Goal: Task Accomplishment & Management: Manage account settings

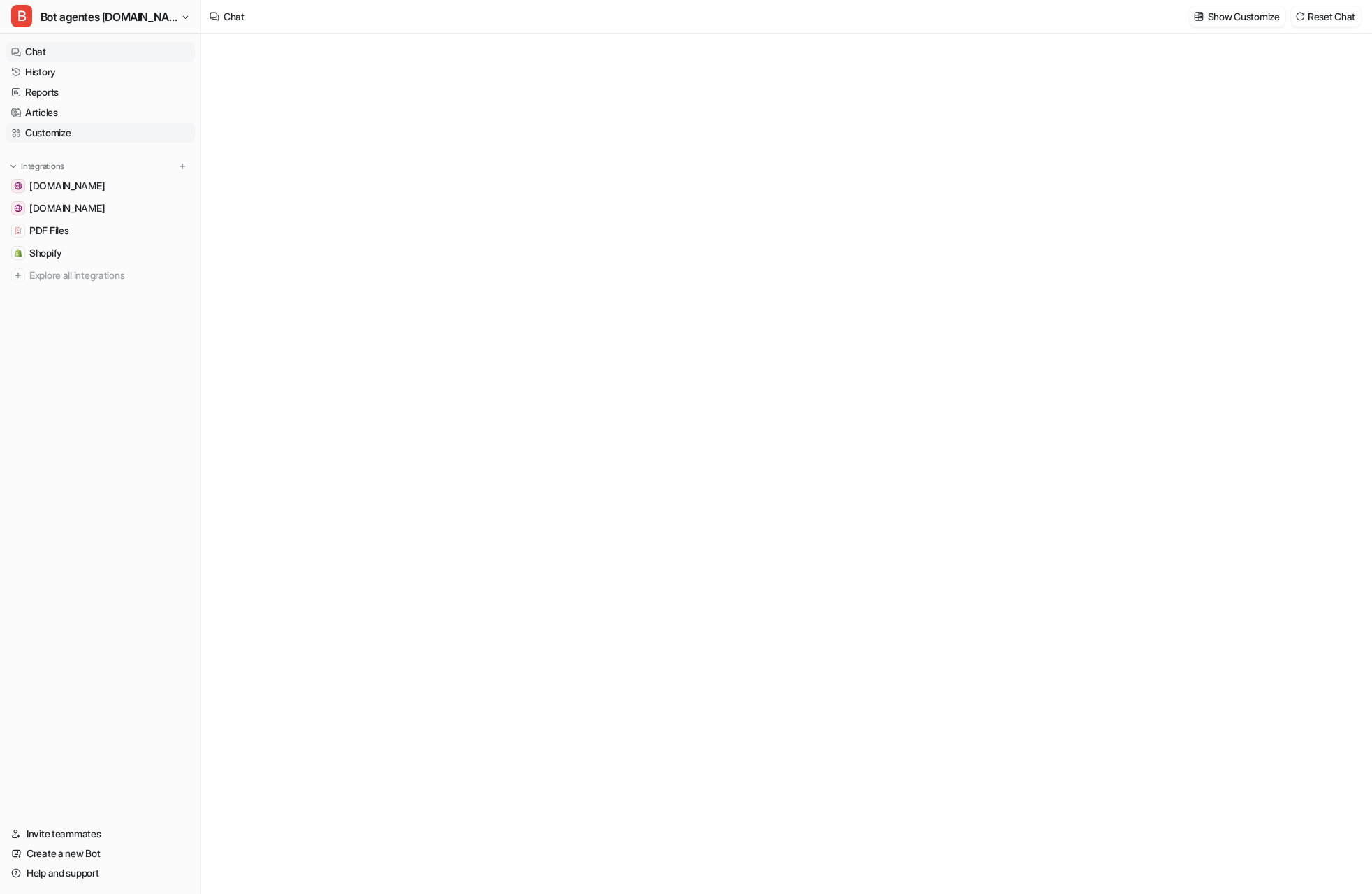
click at [63, 131] on link "Customize" at bounding box center [100, 133] width 189 height 20
type textarea "**********"
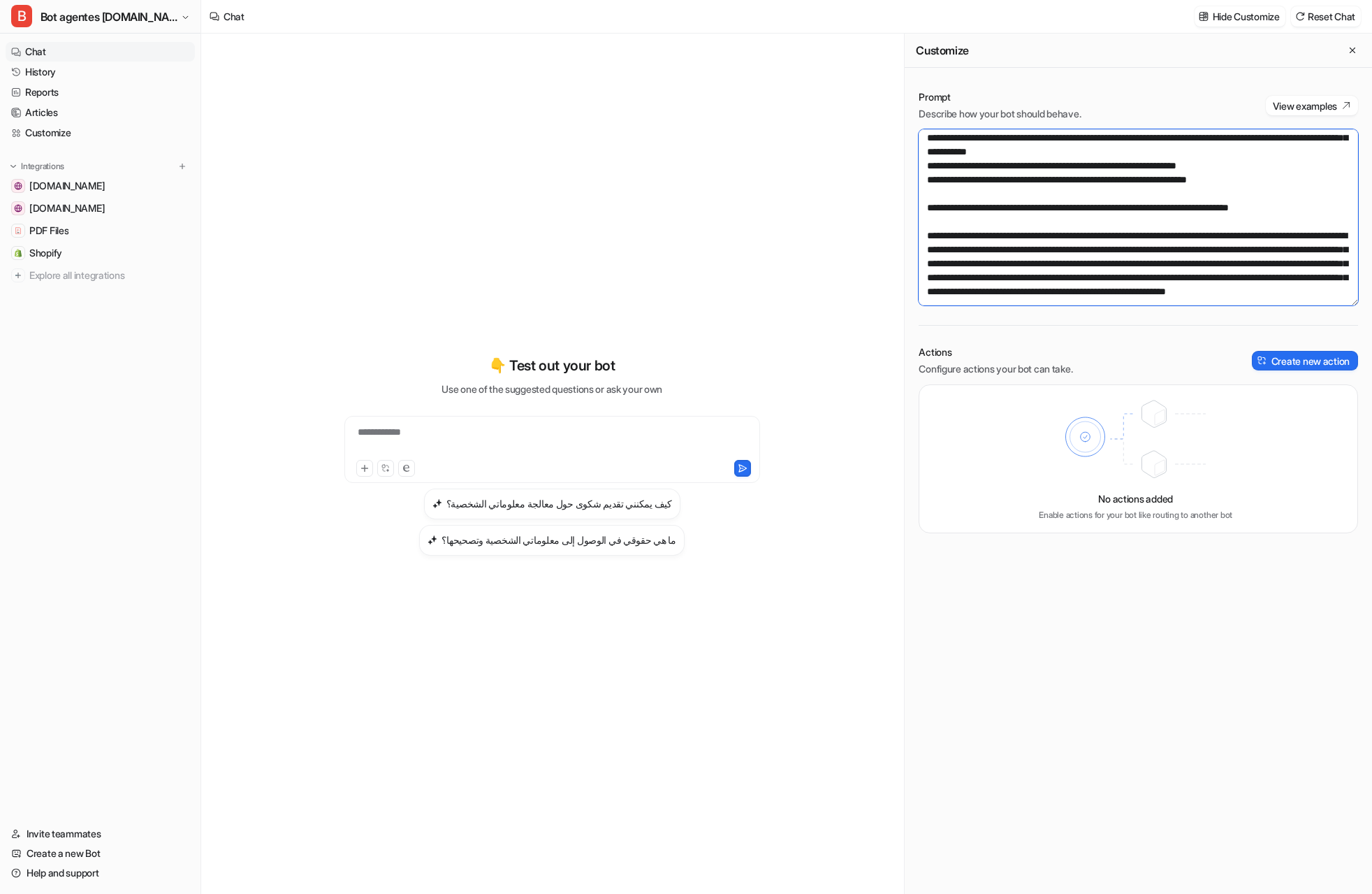
scroll to position [2348, 0]
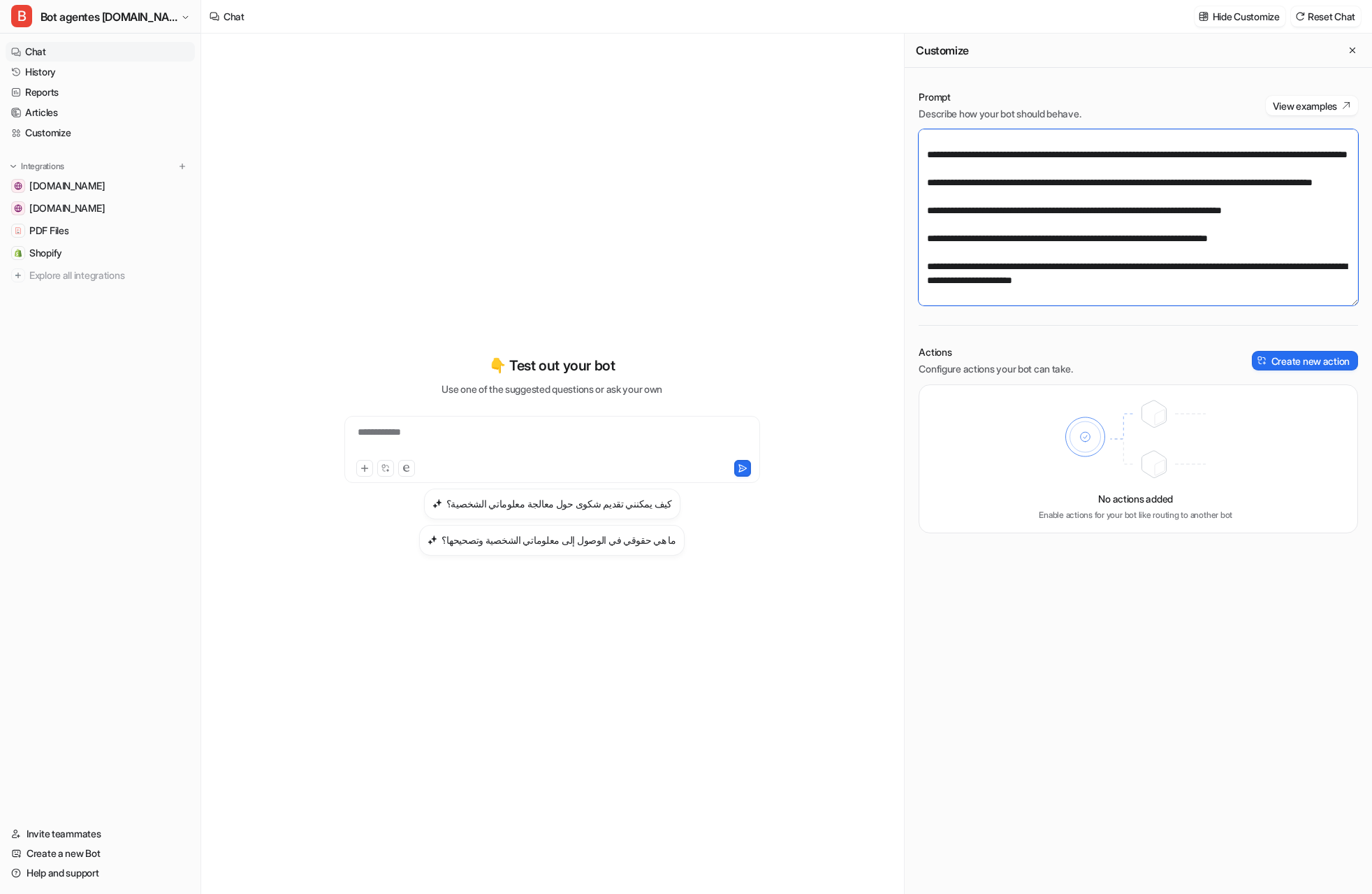
click at [1278, 266] on textarea at bounding box center [1139, 217] width 440 height 176
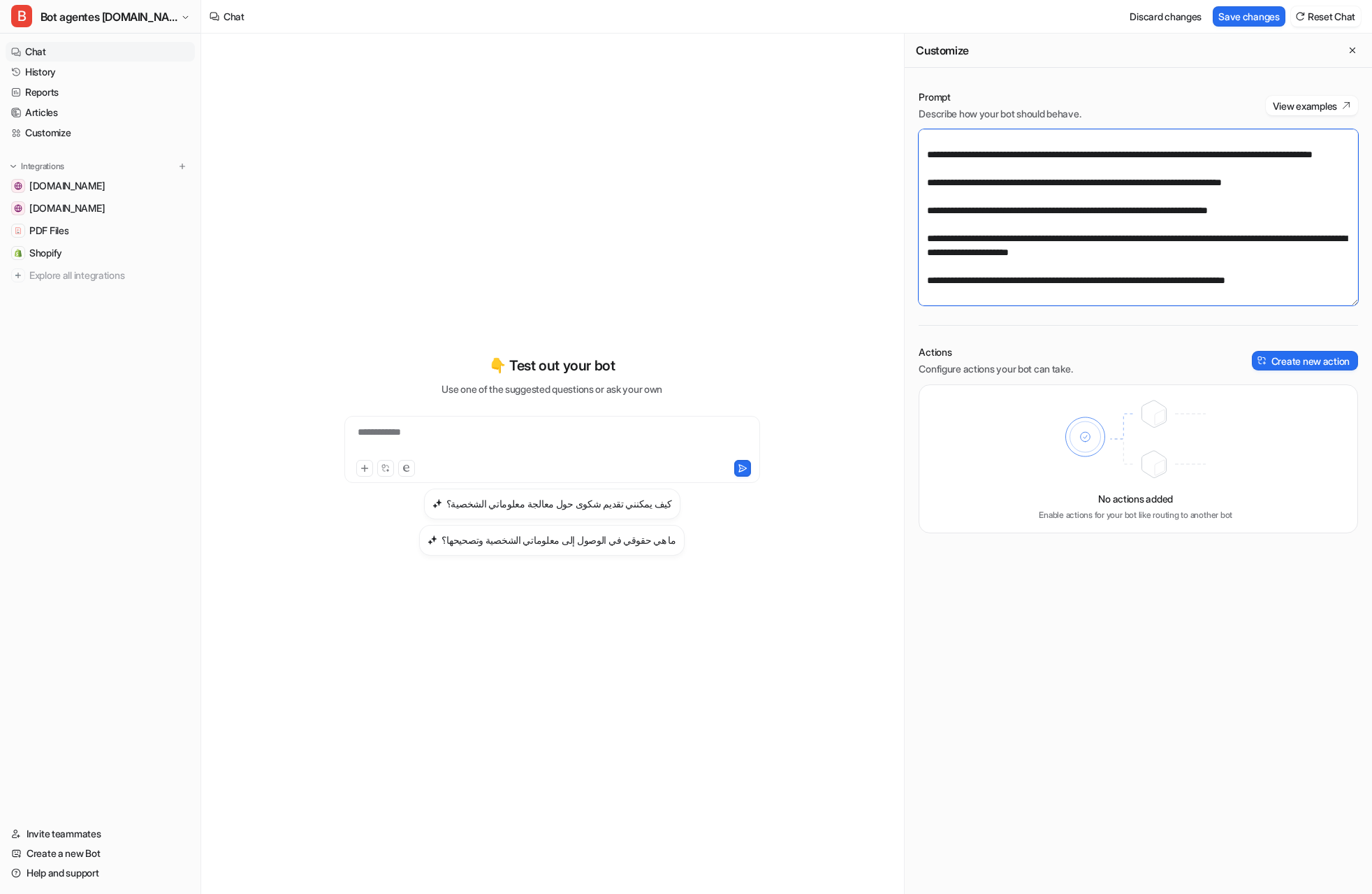
scroll to position [2356, 0]
paste textarea "**********"
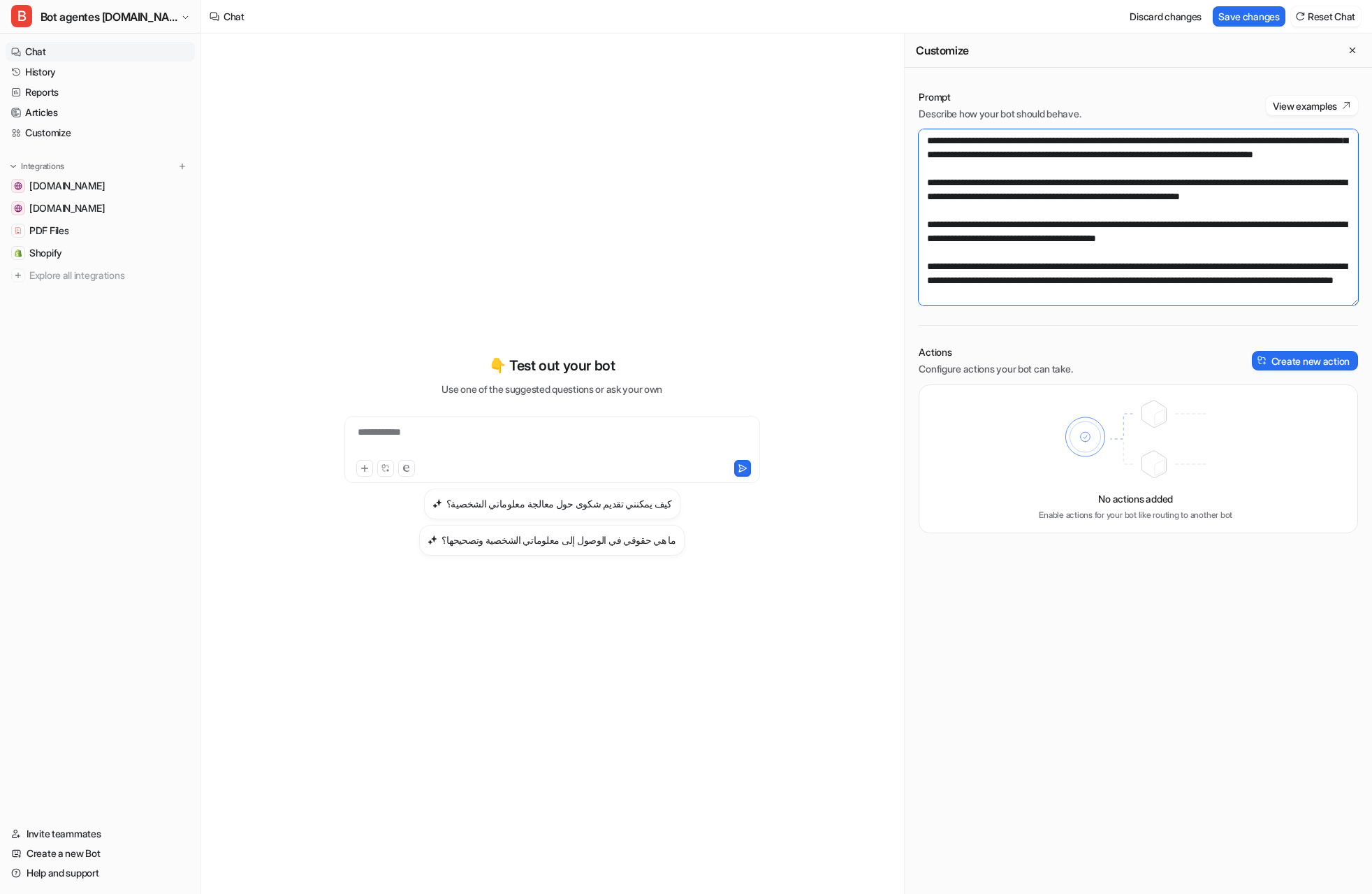
scroll to position [2435, 0]
click at [961, 223] on textarea at bounding box center [1139, 217] width 440 height 176
click at [1240, 245] on textarea at bounding box center [1139, 217] width 440 height 176
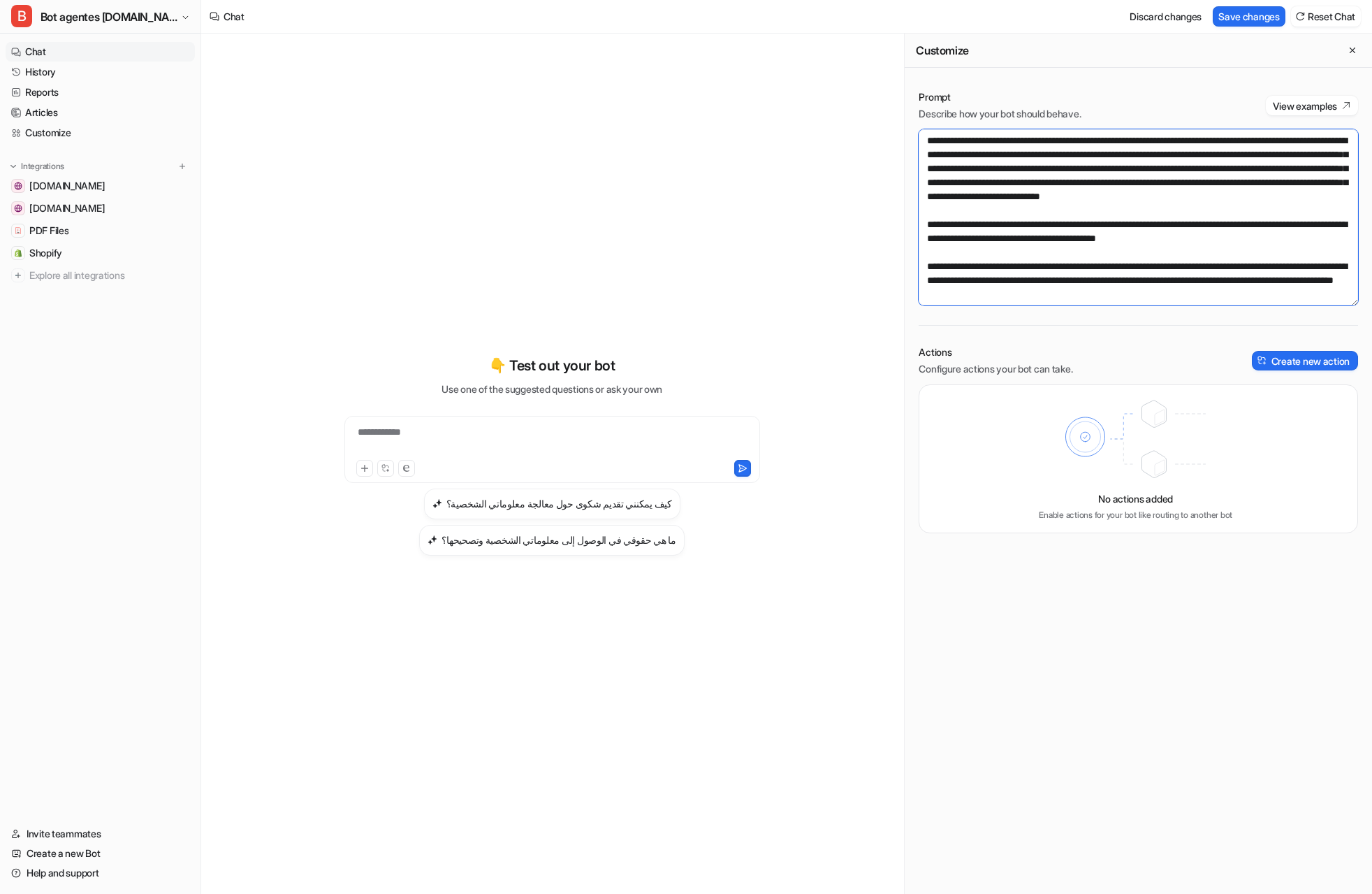
click at [1303, 276] on textarea at bounding box center [1139, 217] width 440 height 176
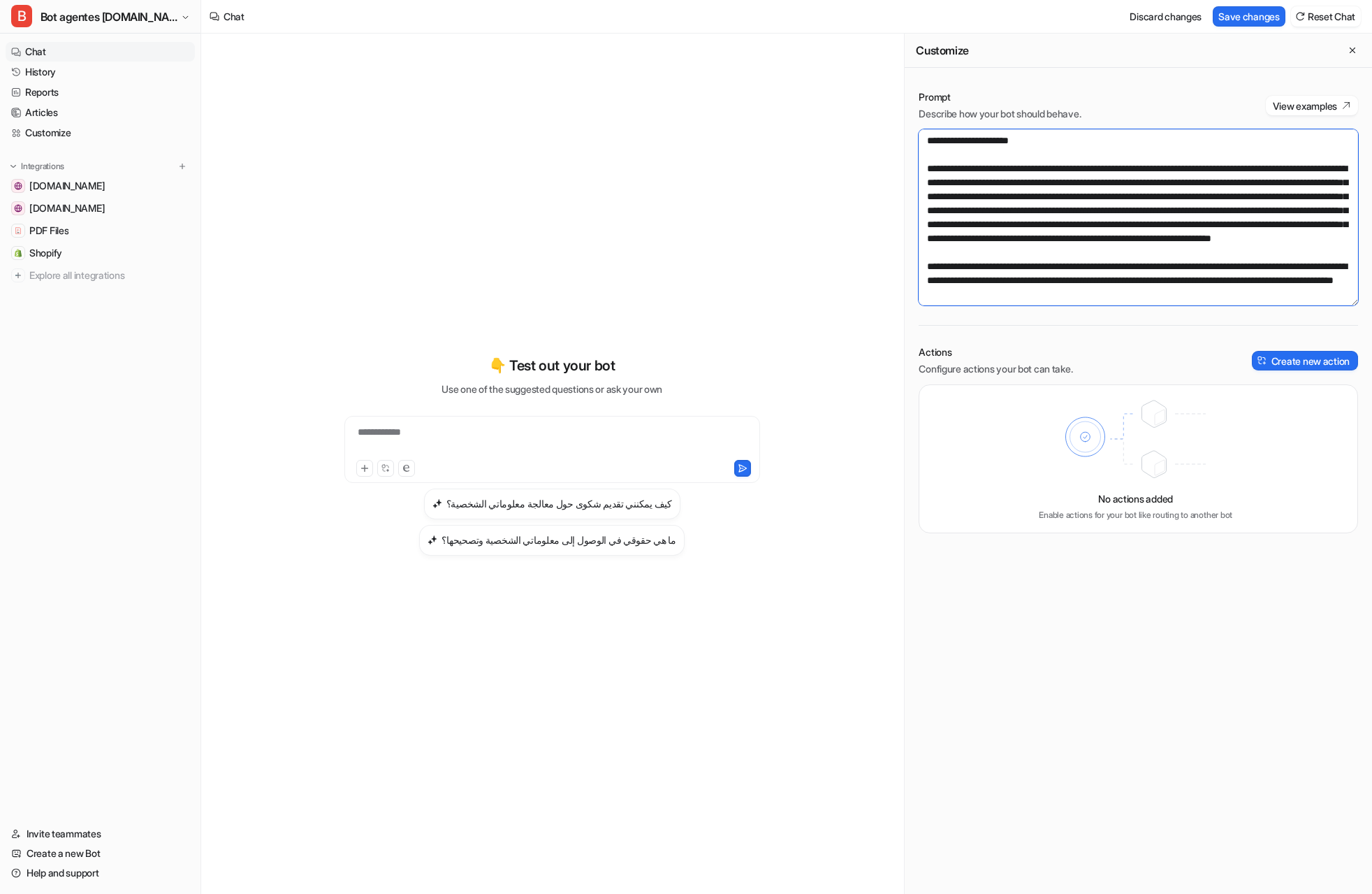
scroll to position [2494, 0]
drag, startPoint x: 1253, startPoint y: 244, endPoint x: 1272, endPoint y: 237, distance: 20.2
click at [1253, 243] on textarea at bounding box center [1139, 217] width 440 height 176
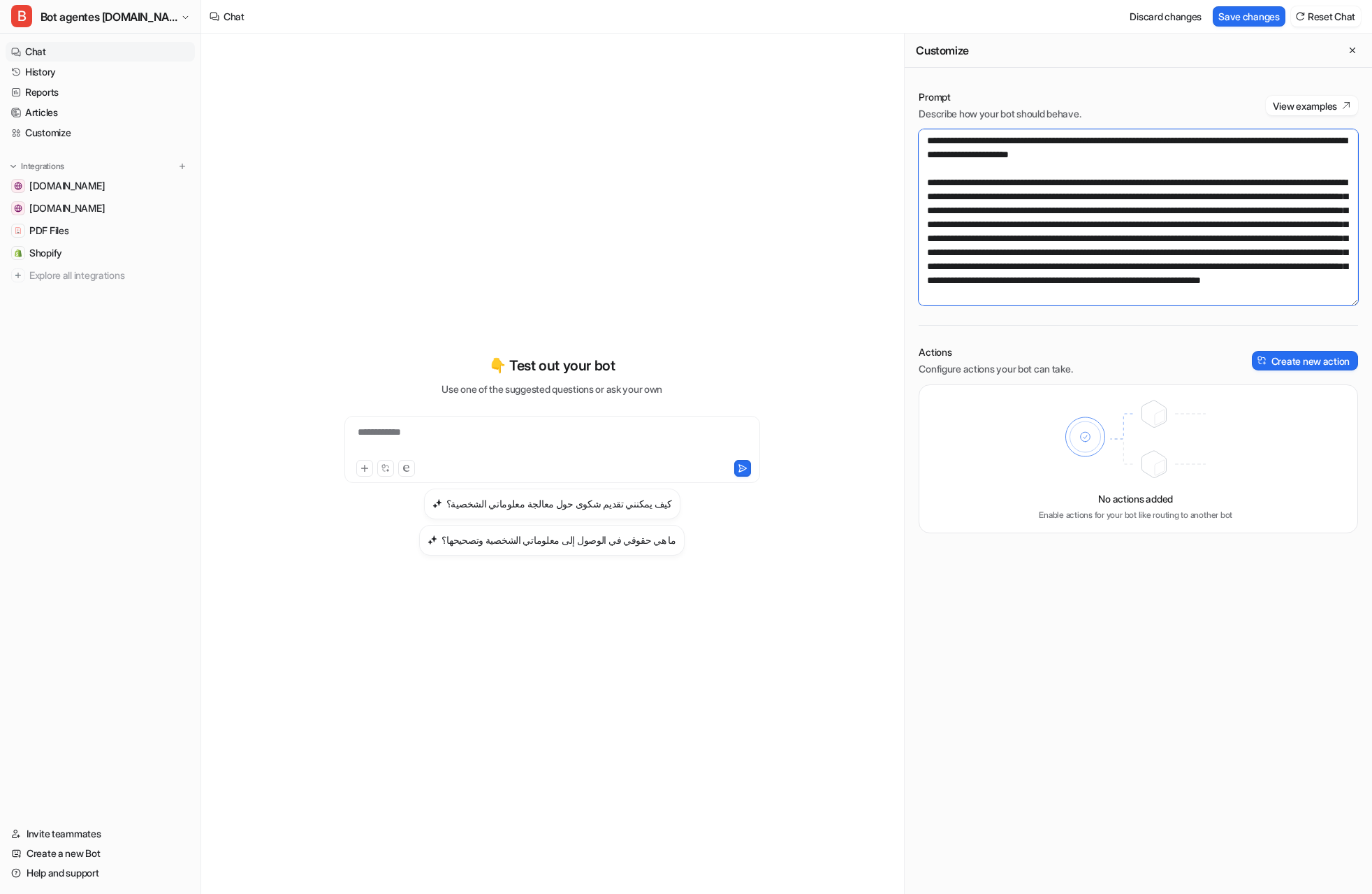
scroll to position [2524, 0]
type textarea "**********"
click at [1255, 12] on button "Save changes" at bounding box center [1249, 16] width 73 height 21
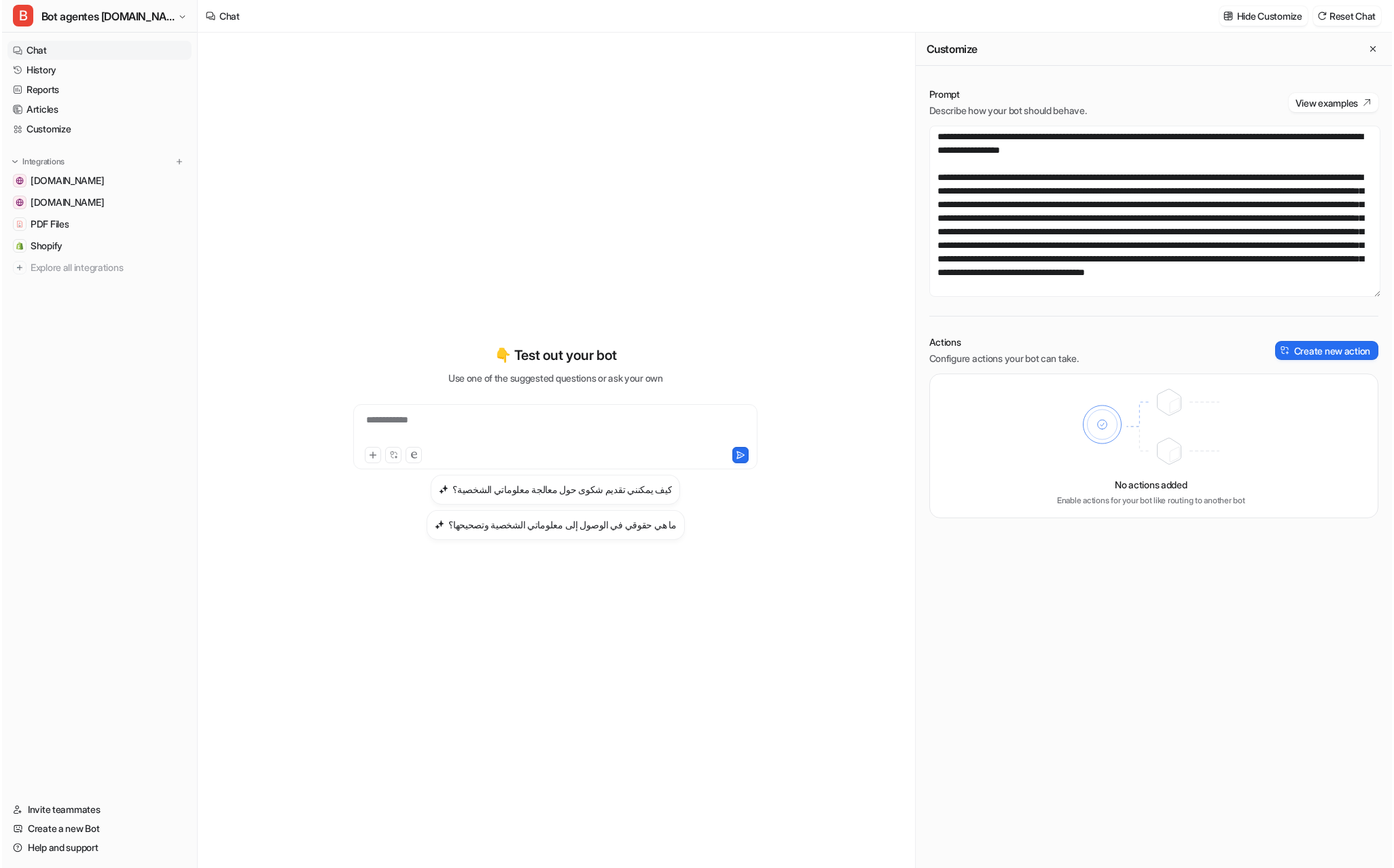
scroll to position [2245, 0]
